Goal: Task Accomplishment & Management: Manage account settings

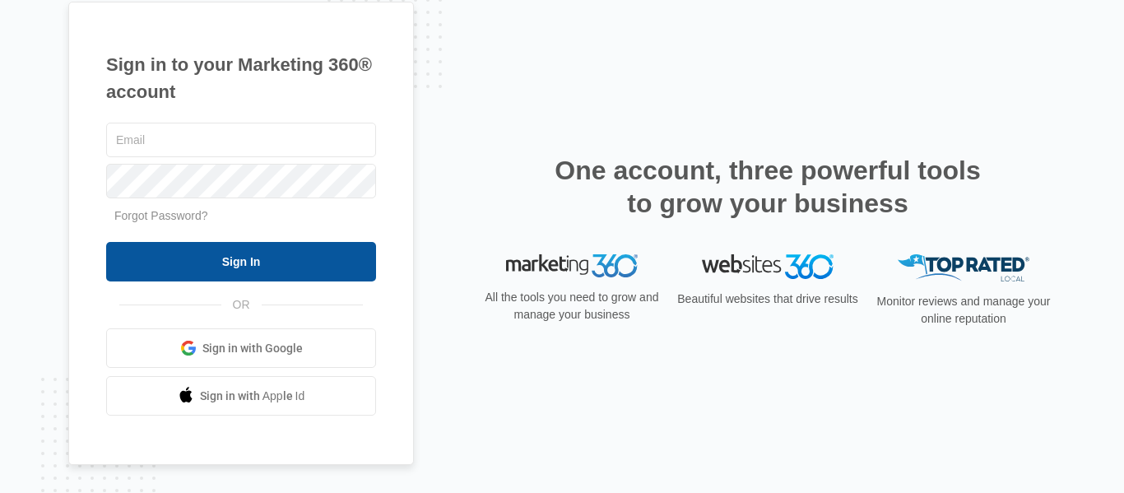
type input "[EMAIL_ADDRESS][DOMAIN_NAME]"
click at [224, 258] on input "Sign In" at bounding box center [241, 261] width 270 height 39
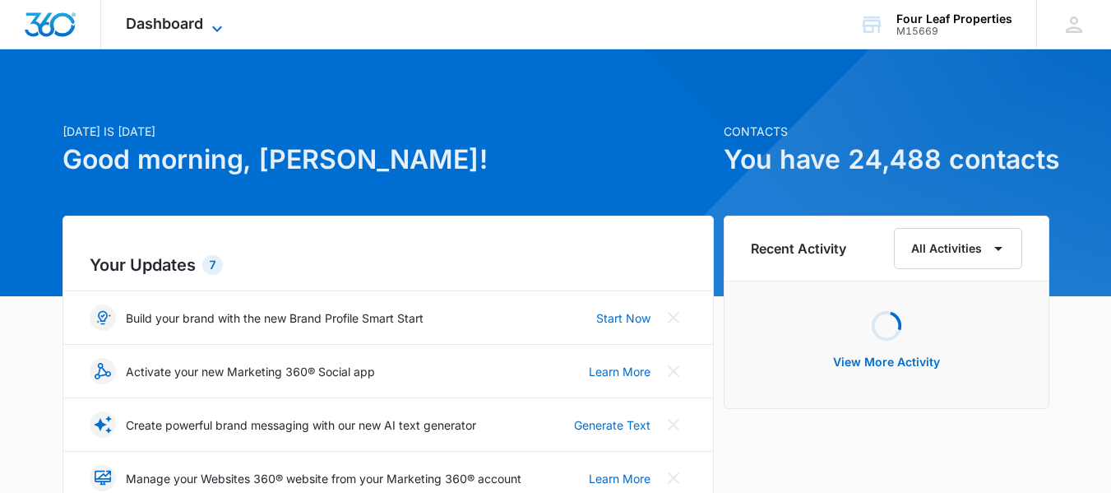
click at [178, 27] on span "Dashboard" at bounding box center [164, 23] width 77 height 17
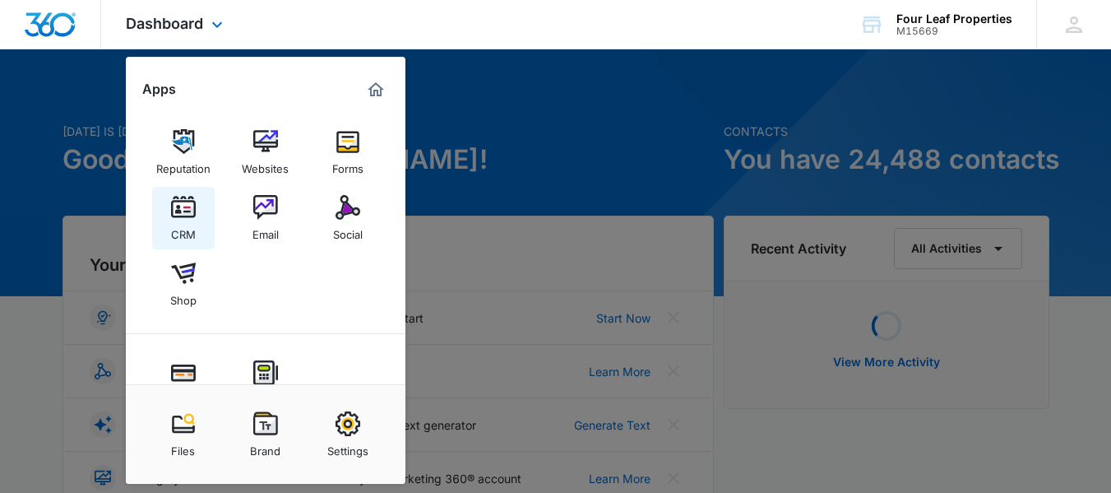
click at [191, 200] on img at bounding box center [183, 207] width 25 height 25
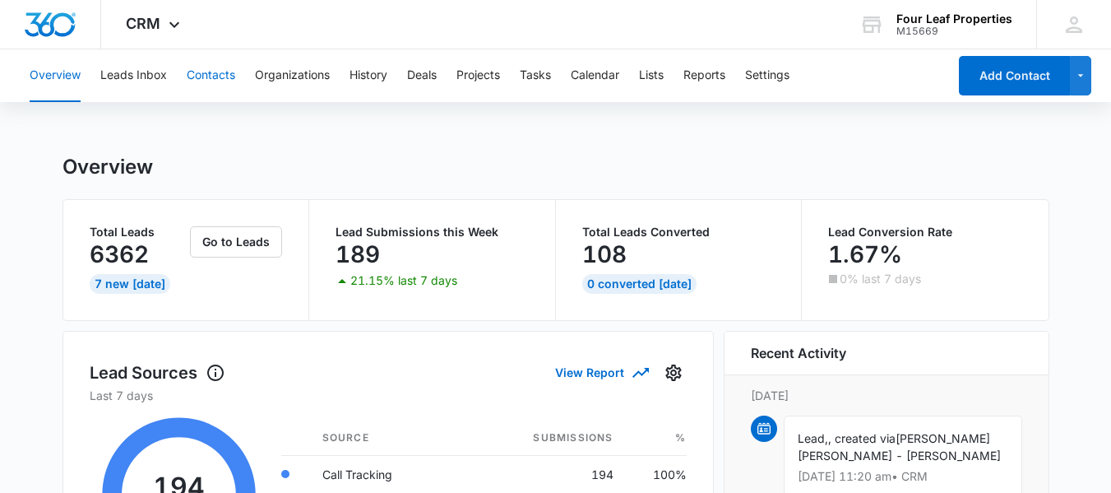
click at [205, 73] on button "Contacts" at bounding box center [211, 75] width 49 height 53
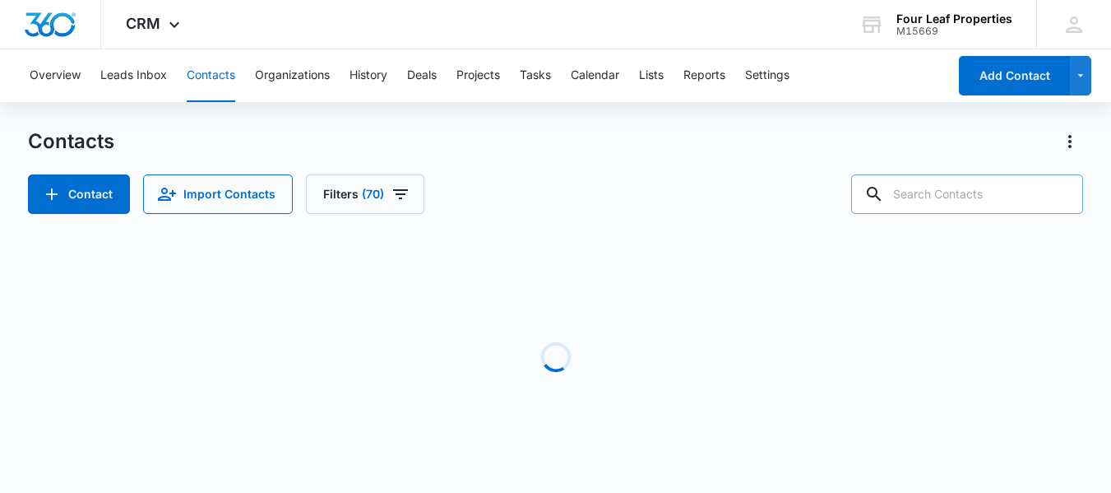
click at [923, 198] on input "text" at bounding box center [967, 193] width 232 height 39
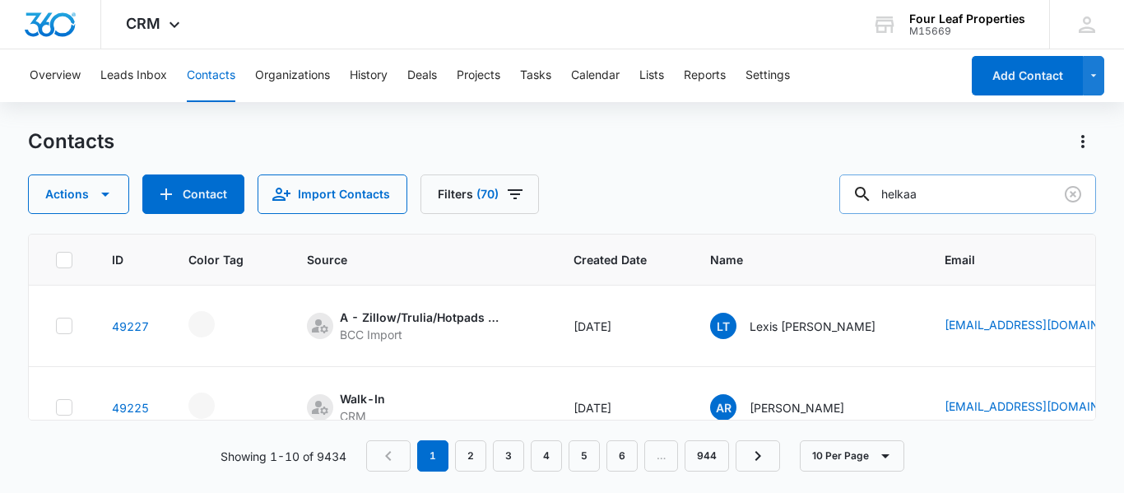
type input "helkaa"
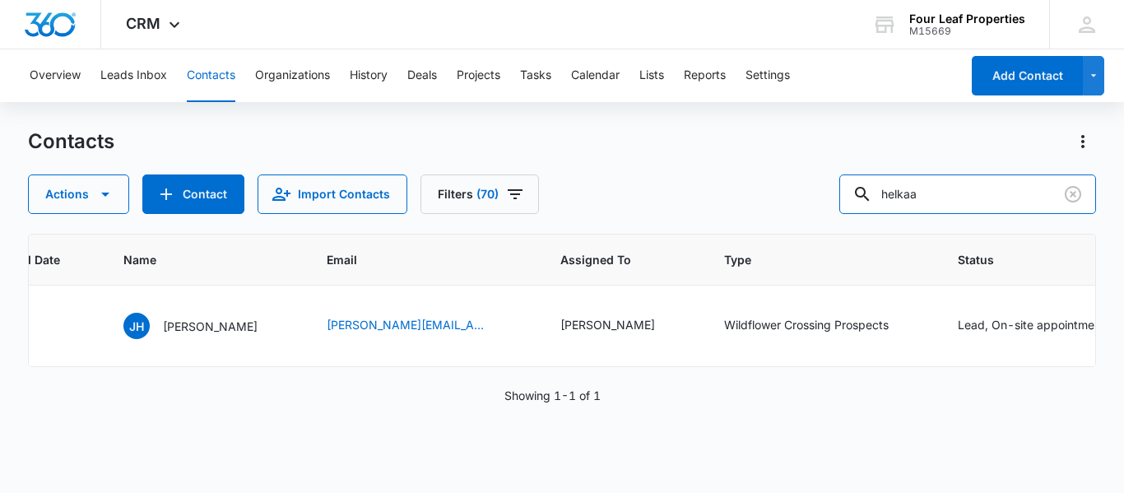
scroll to position [0, 594]
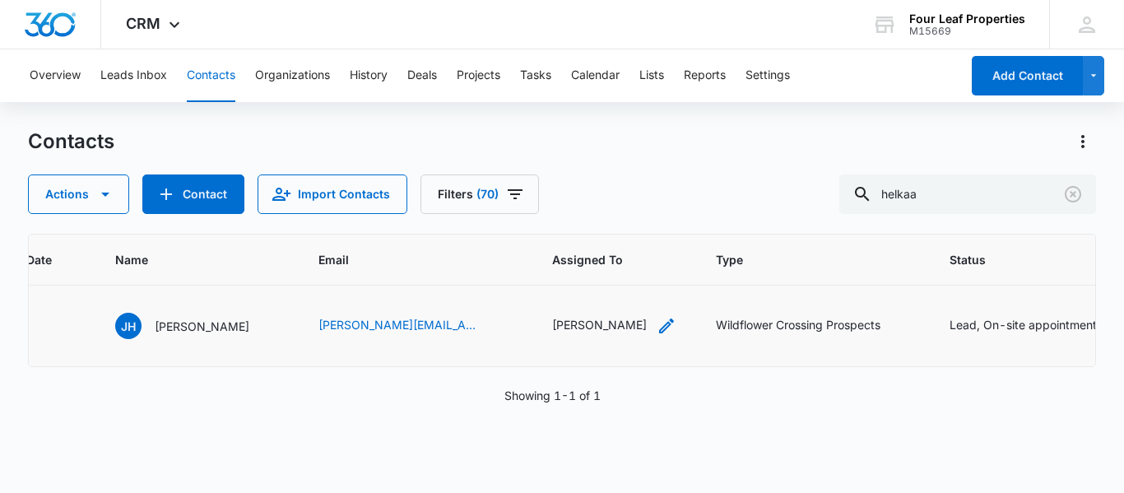
click at [656, 323] on icon "Assigned To - Sarah Smith - Select to Edit Field" at bounding box center [666, 326] width 20 height 20
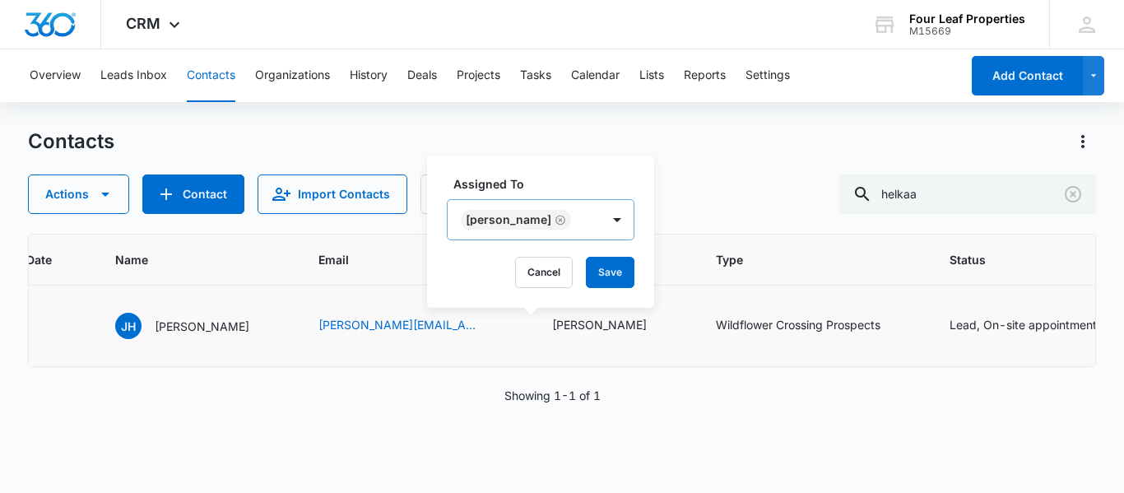
drag, startPoint x: 541, startPoint y: 219, endPoint x: 498, endPoint y: 232, distance: 44.8
click at [554, 219] on icon "Remove Sarah Smith" at bounding box center [560, 220] width 12 height 12
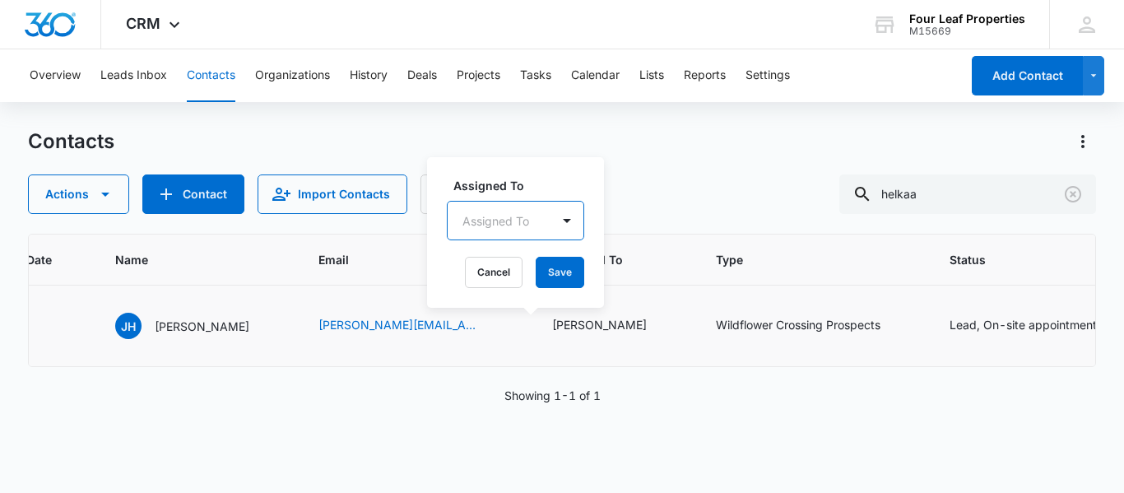
click at [493, 218] on div at bounding box center [495, 221] width 67 height 21
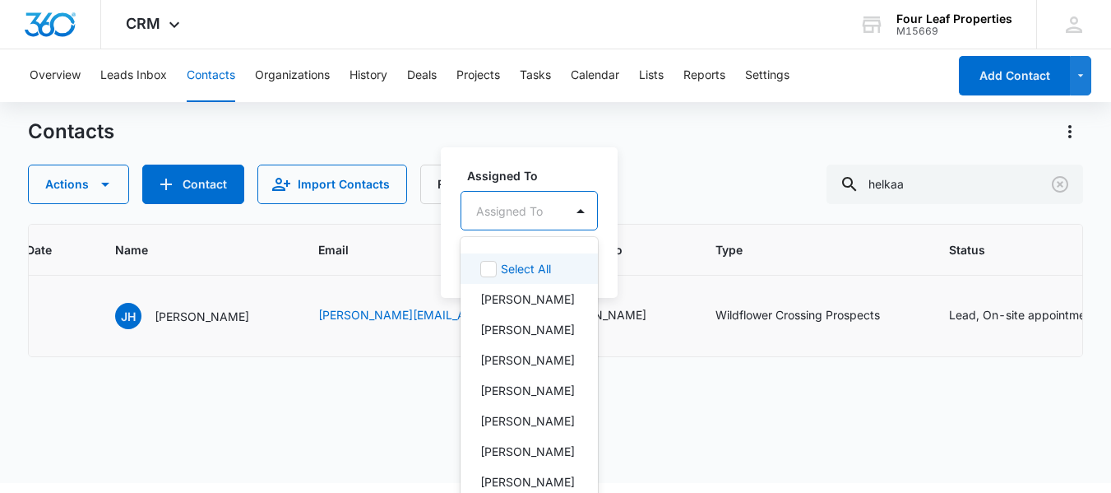
scroll to position [12, 0]
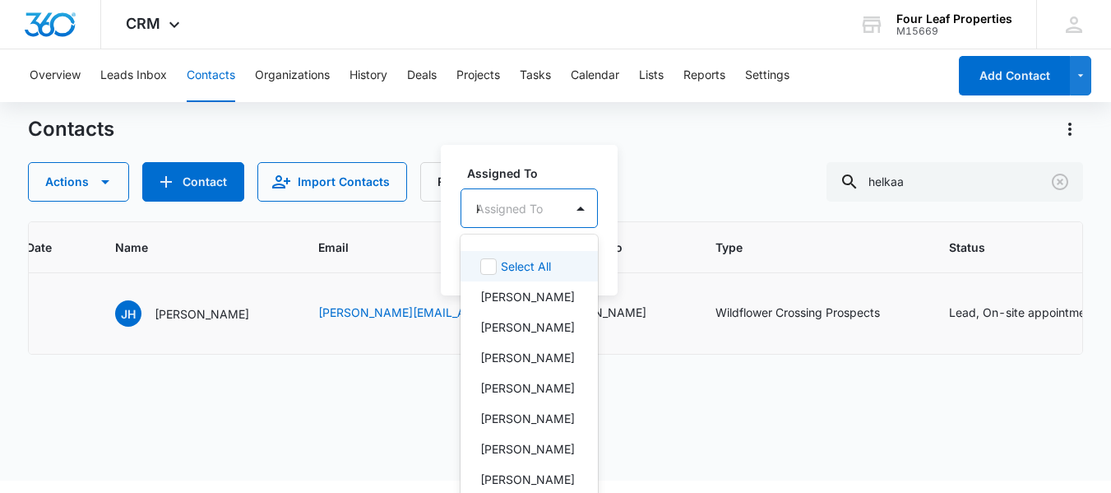
type input "ke"
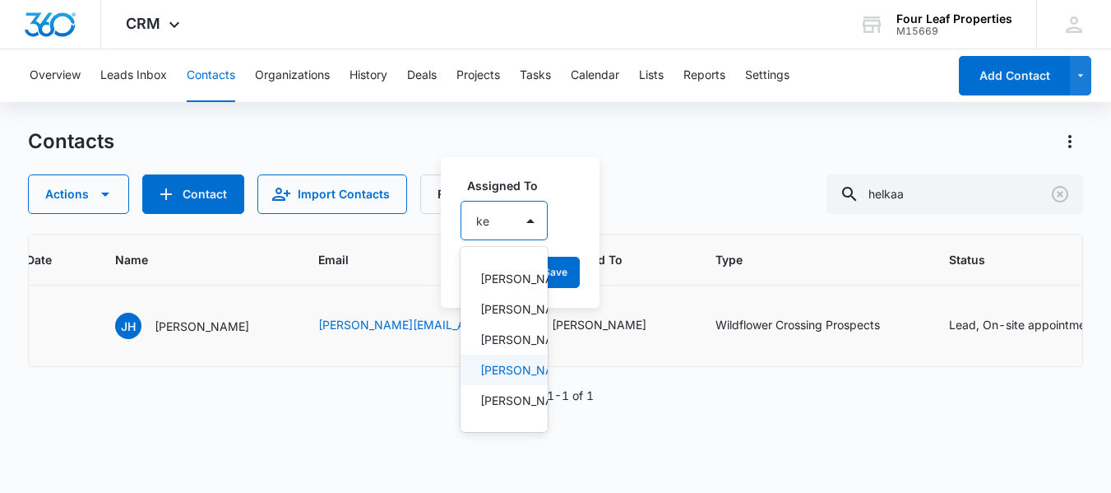
click at [493, 378] on p "Kelly Mursch" at bounding box center [502, 369] width 44 height 17
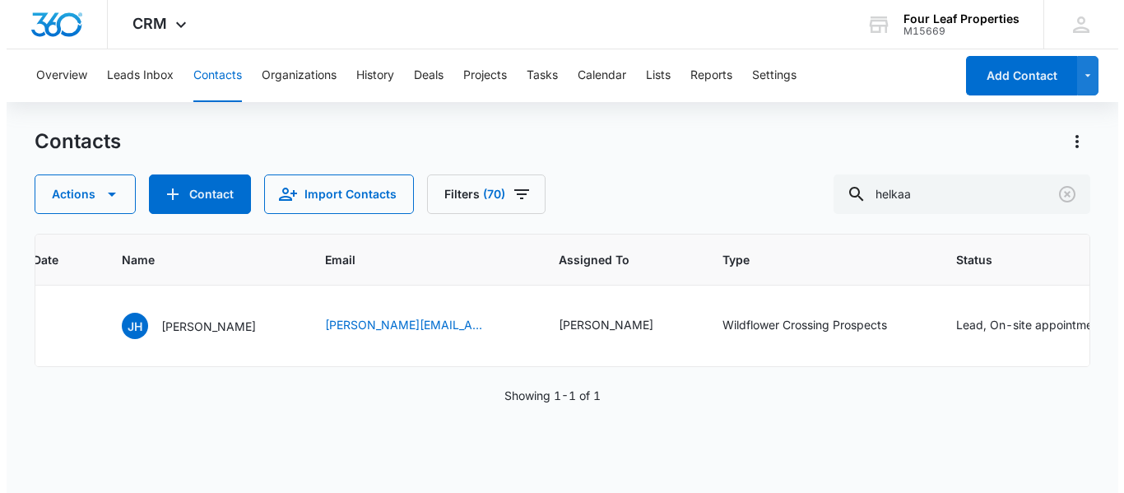
scroll to position [0, 0]
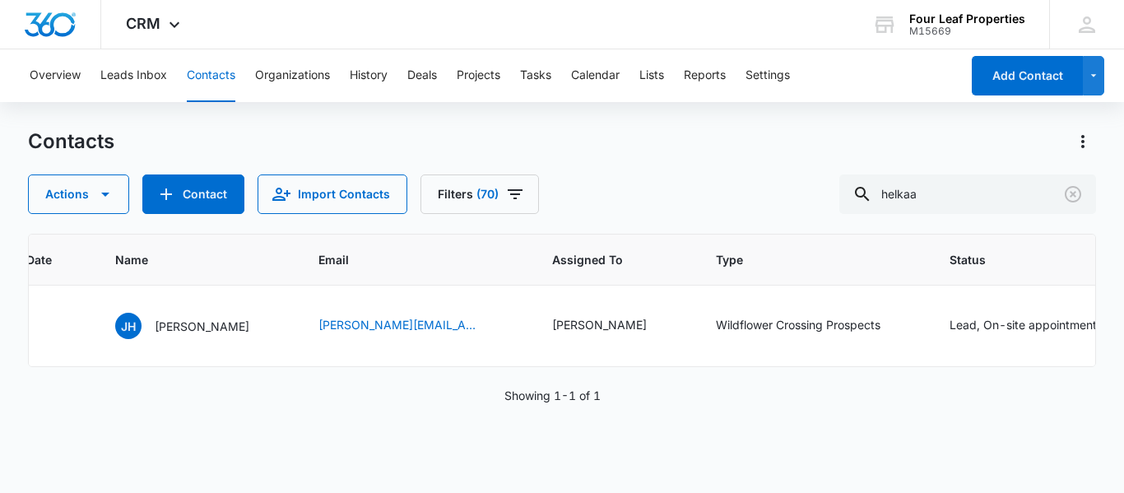
click at [709, 179] on div "Actions Contact Import Contacts Filters (70) helkaa" at bounding box center [562, 193] width 1068 height 39
click at [659, 323] on icon "Assigned To - Sarah Smith - Select to Edit Field" at bounding box center [666, 325] width 15 height 15
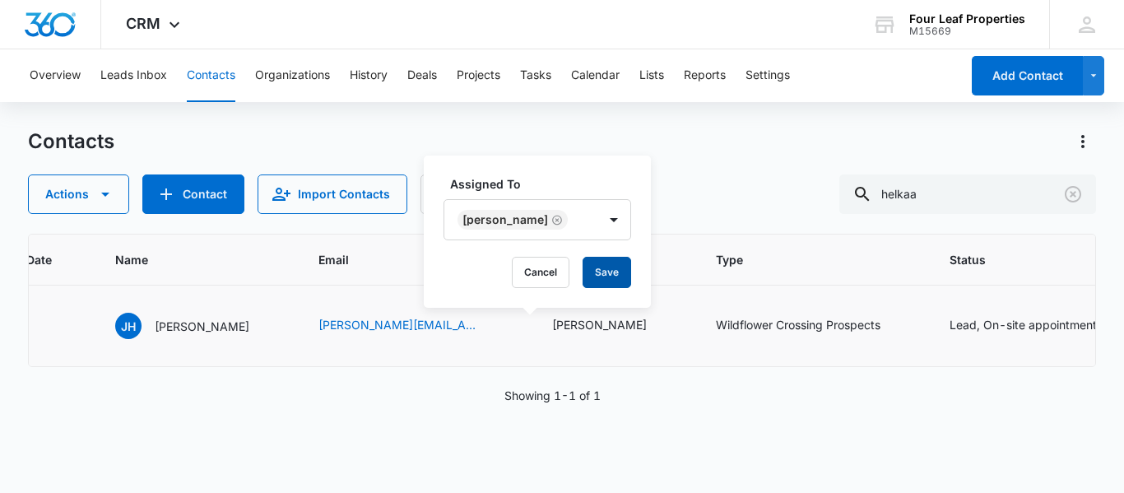
click at [591, 271] on button "Save" at bounding box center [606, 272] width 49 height 31
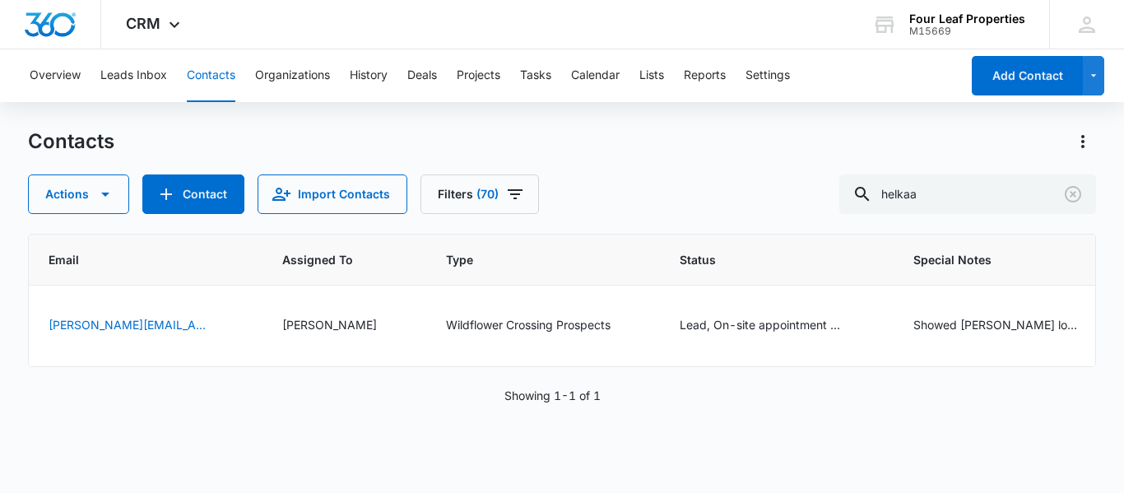
scroll to position [0, 929]
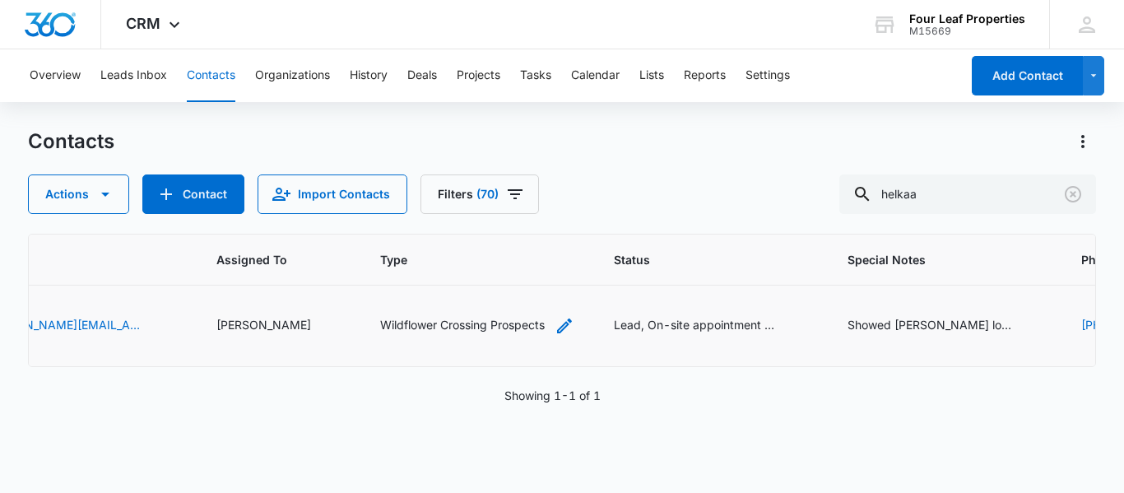
click at [554, 325] on icon "Type - Wildflower Crossing Prospects - Select to Edit Field" at bounding box center [564, 326] width 20 height 20
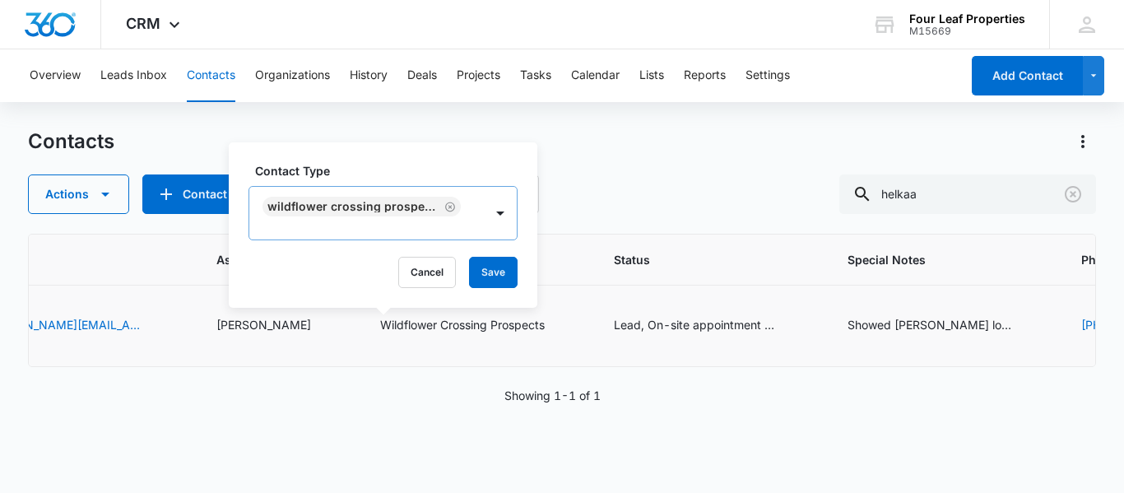
drag, startPoint x: 443, startPoint y: 206, endPoint x: 376, endPoint y: 228, distance: 70.2
click at [444, 206] on icon "Remove Wildflower Crossing Prospects" at bounding box center [450, 207] width 12 height 12
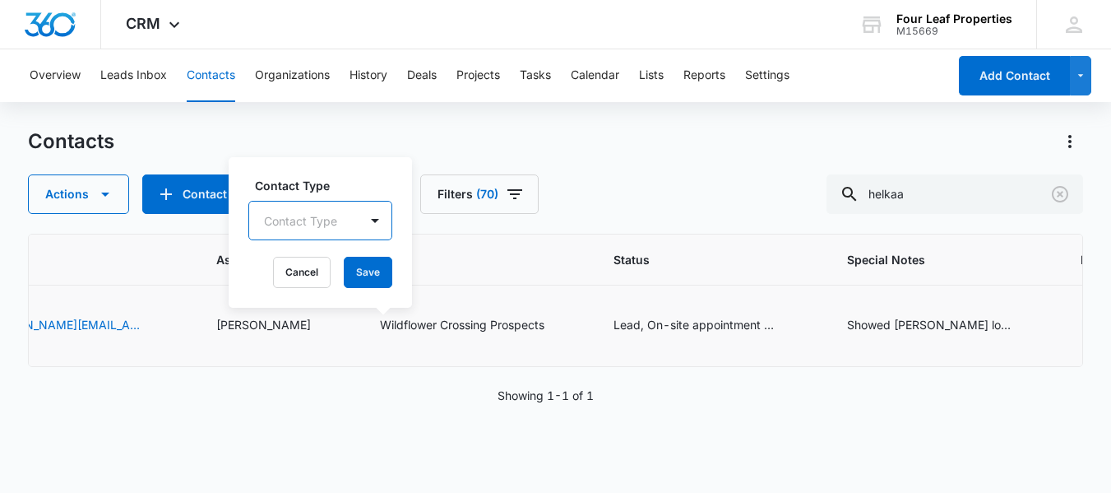
click at [297, 230] on div "Contact Type option , selected. Select is focused ,type to refine list, press D…" at bounding box center [320, 232] width 183 height 151
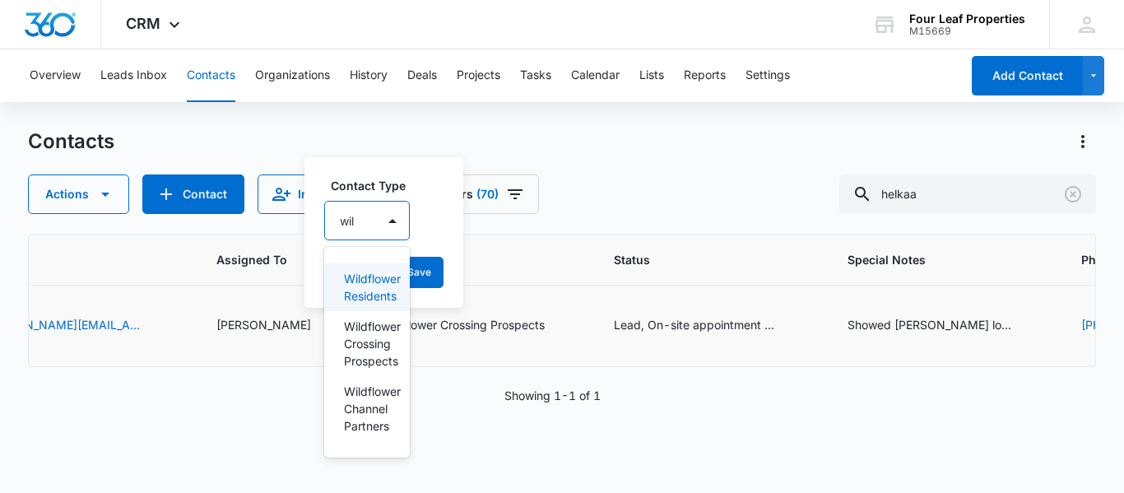
type input "wild"
click at [374, 276] on p "Wildflower Residents" at bounding box center [370, 287] width 53 height 35
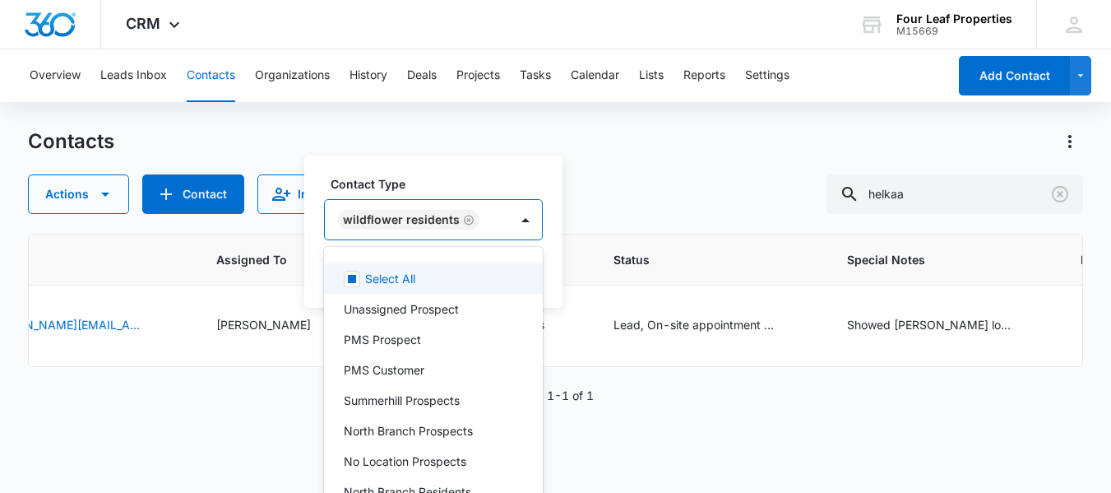
click at [621, 127] on div "Overview Leads Inbox Contacts Organizations History Deals Projects Tasks Calend…" at bounding box center [555, 270] width 1111 height 442
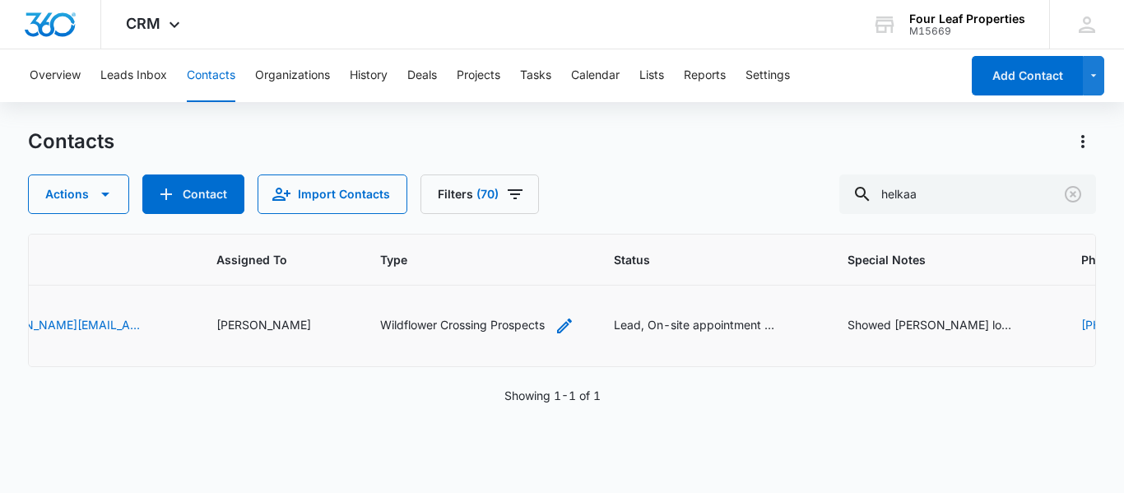
click at [557, 325] on icon "Type - Wildflower Crossing Prospects - Select to Edit Field" at bounding box center [564, 325] width 15 height 15
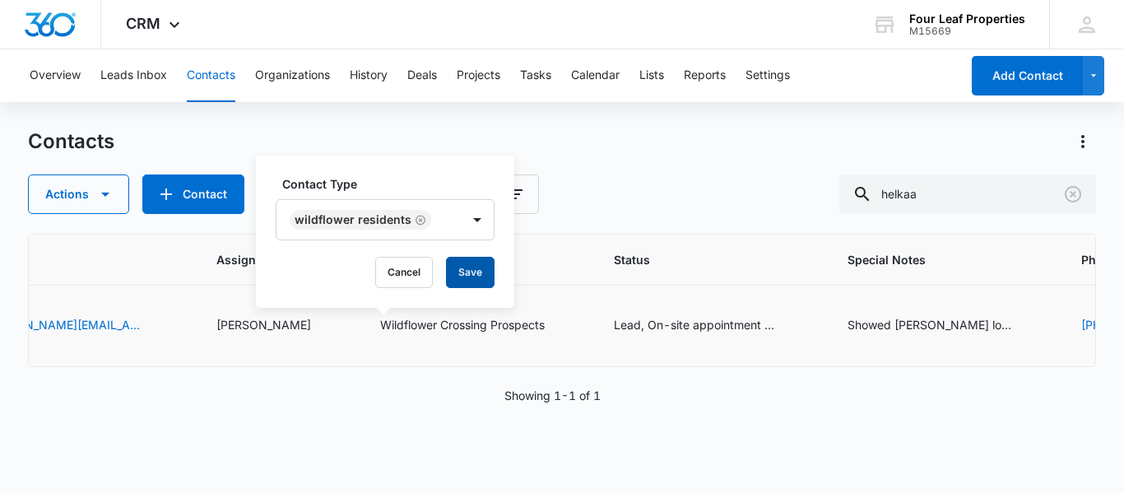
click at [473, 271] on button "Save" at bounding box center [470, 272] width 49 height 31
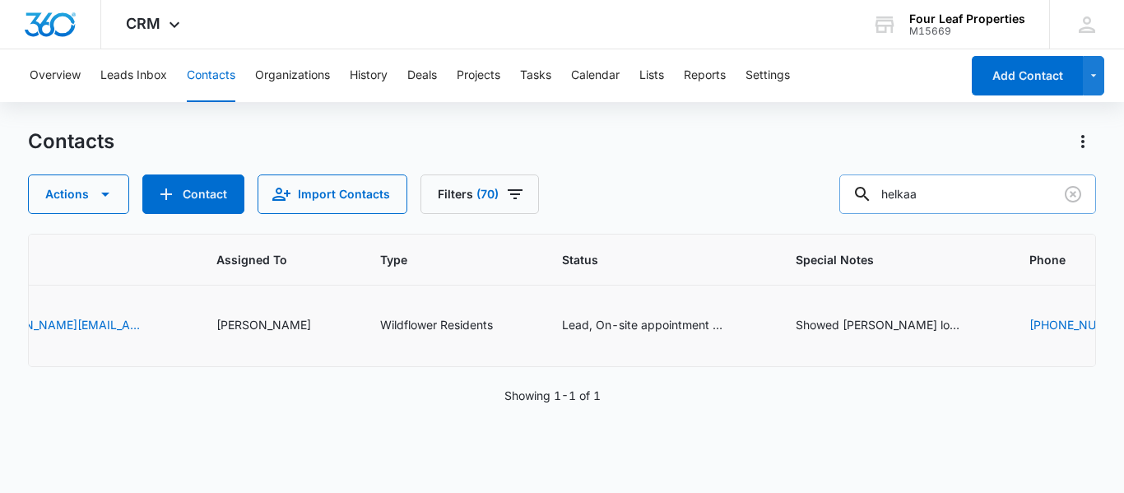
click at [942, 200] on input "helkaa" at bounding box center [967, 193] width 257 height 39
type input "h"
type input "dean"
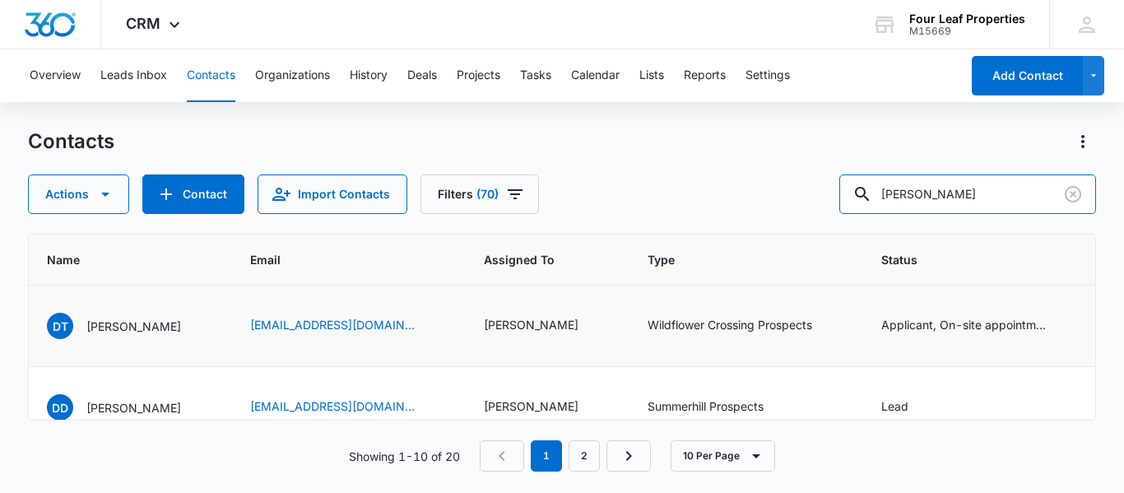
scroll to position [0, 665]
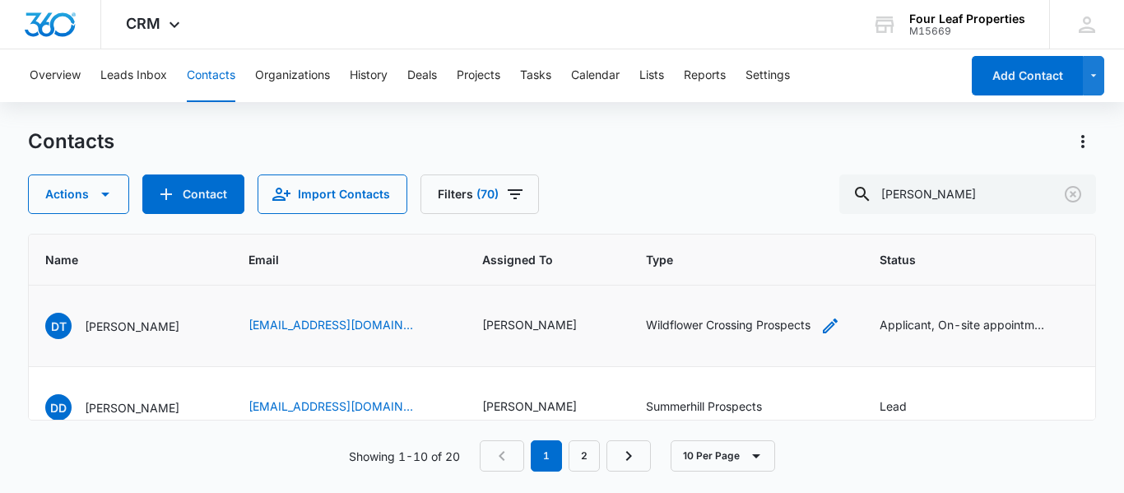
click at [837, 324] on icon "Type - Wildflower Crossing Prospects - Select to Edit Field" at bounding box center [830, 325] width 15 height 15
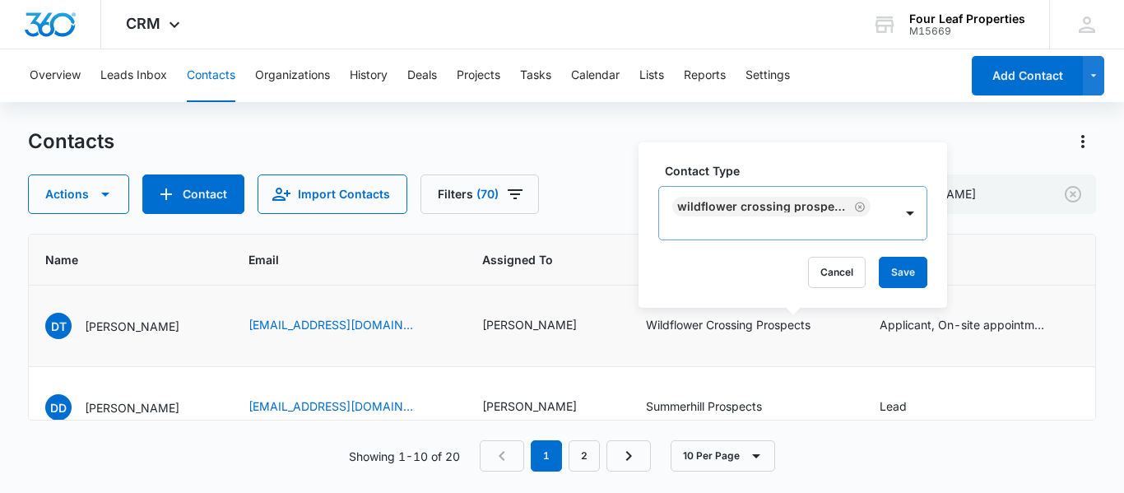
click at [855, 202] on icon "Remove Wildflower Crossing Prospects" at bounding box center [860, 207] width 10 height 10
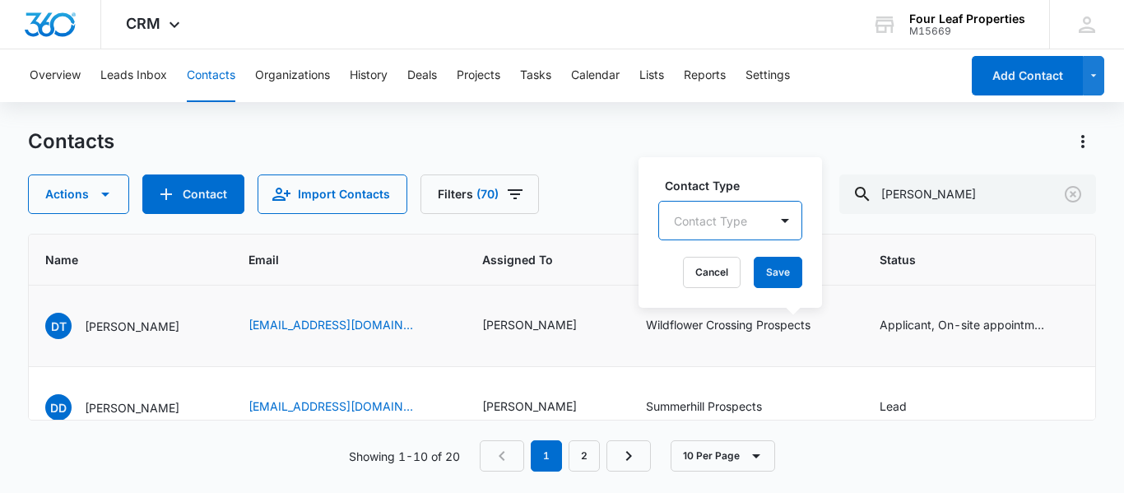
scroll to position [0, 0]
drag, startPoint x: 698, startPoint y: 221, endPoint x: 702, endPoint y: 212, distance: 9.6
click at [697, 220] on div "Contacts Actions Contact Import Contacts Filters (70) dean ID Color Tag Source …" at bounding box center [562, 309] width 1068 height 363
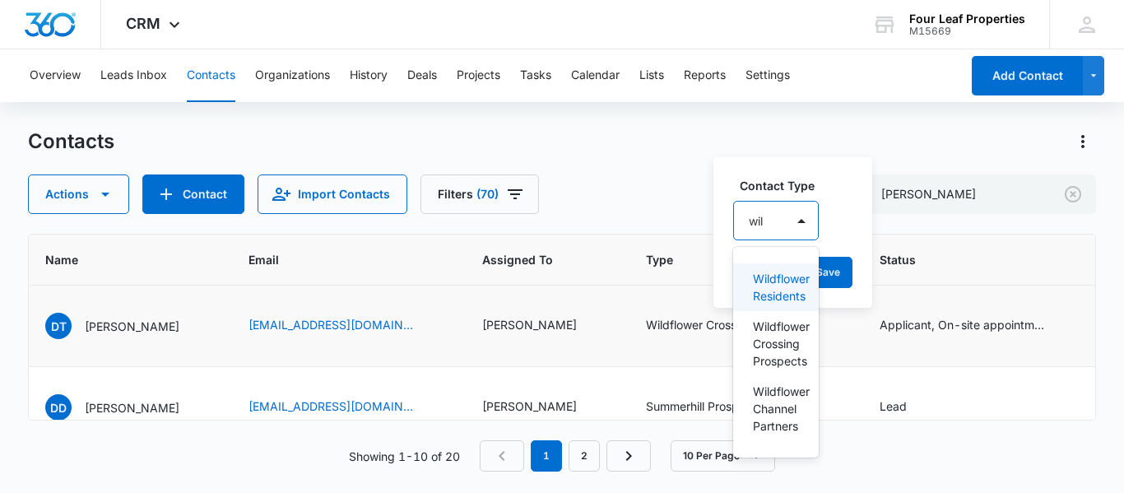
type input "wild"
click at [781, 274] on p "Wildflower Residents" at bounding box center [779, 287] width 53 height 35
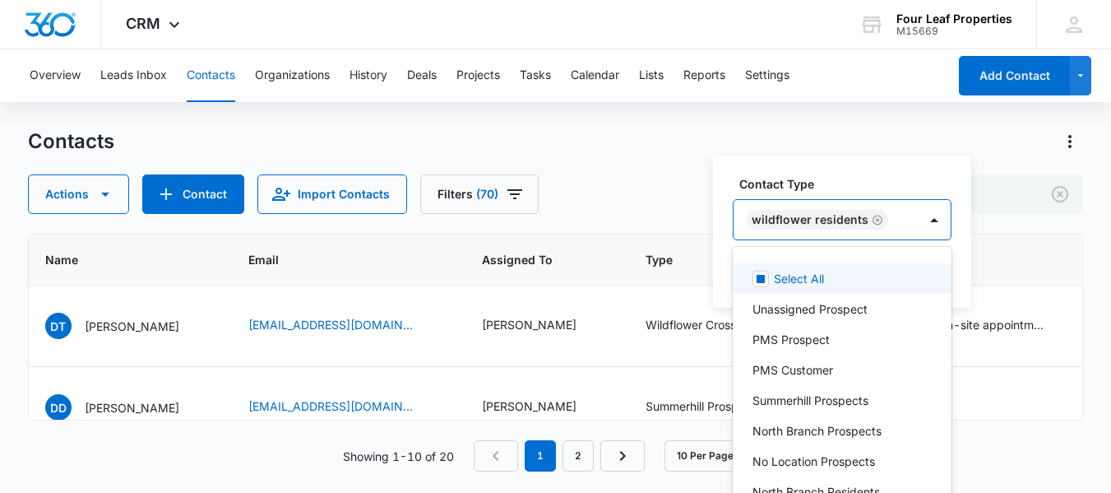
click at [629, 148] on div "Contacts" at bounding box center [555, 141] width 1055 height 26
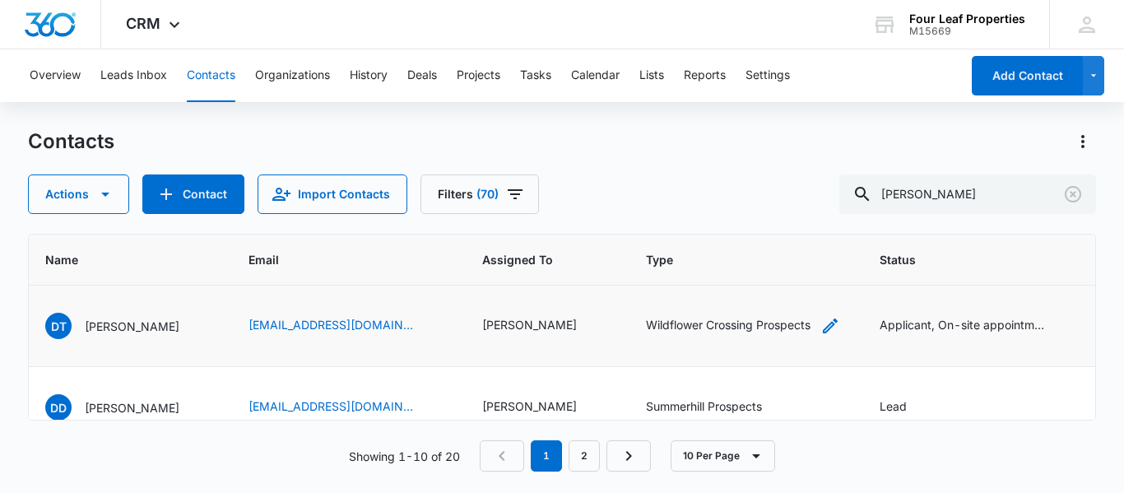
click at [840, 324] on icon "Type - Wildflower Crossing Prospects - Select to Edit Field" at bounding box center [830, 326] width 20 height 20
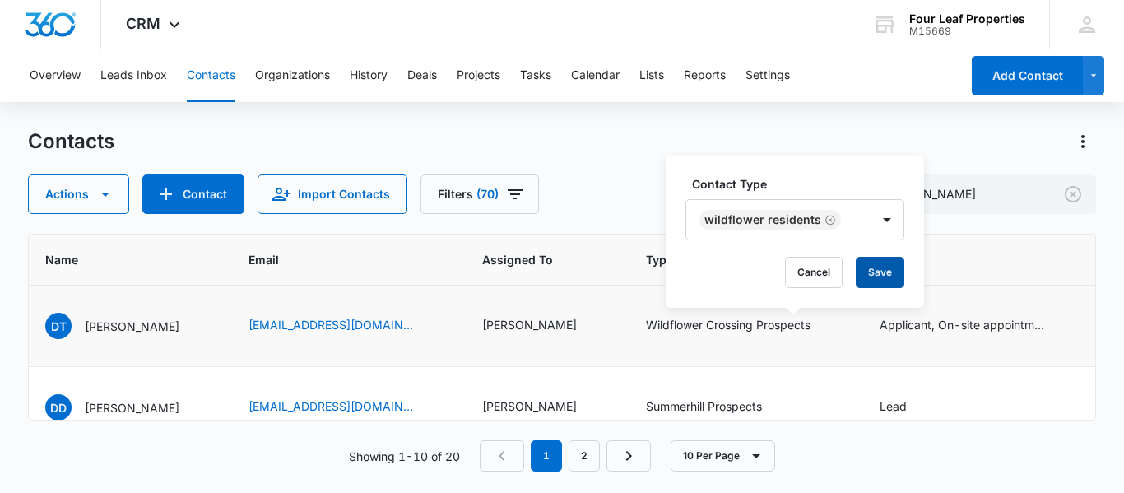
click at [878, 274] on button "Save" at bounding box center [879, 272] width 49 height 31
